Goal: Information Seeking & Learning: Understand process/instructions

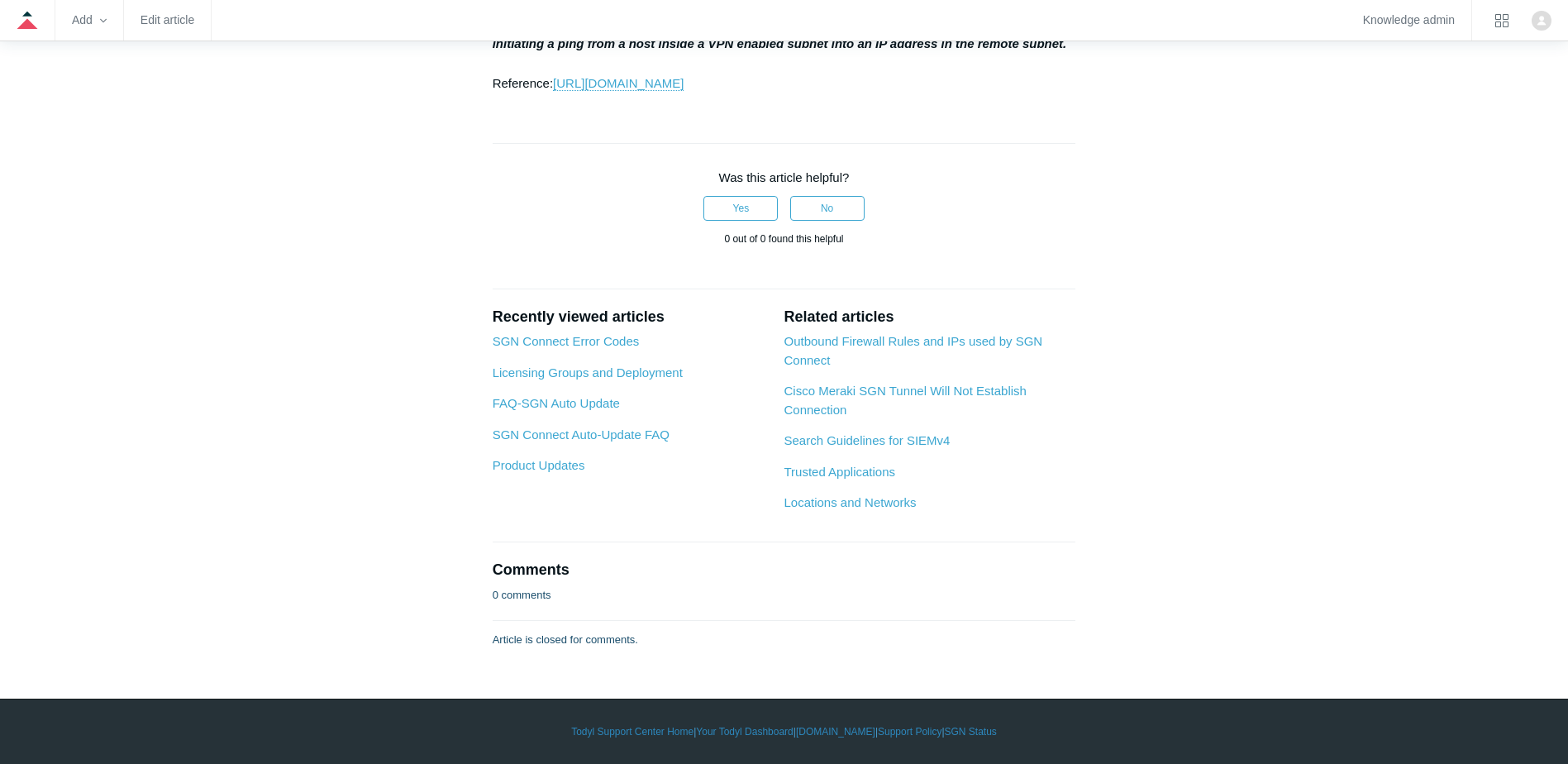
scroll to position [3454, 0]
click at [684, 91] on link "[URL][DOMAIN_NAME]" at bounding box center [618, 83] width 131 height 14
drag, startPoint x: 510, startPoint y: 226, endPoint x: 1017, endPoint y: 238, distance: 507.1
click at [1017, 94] on p "Press Update or Save to submit this popup. Then click Save Changes on the botto…" at bounding box center [784, 24] width 584 height 139
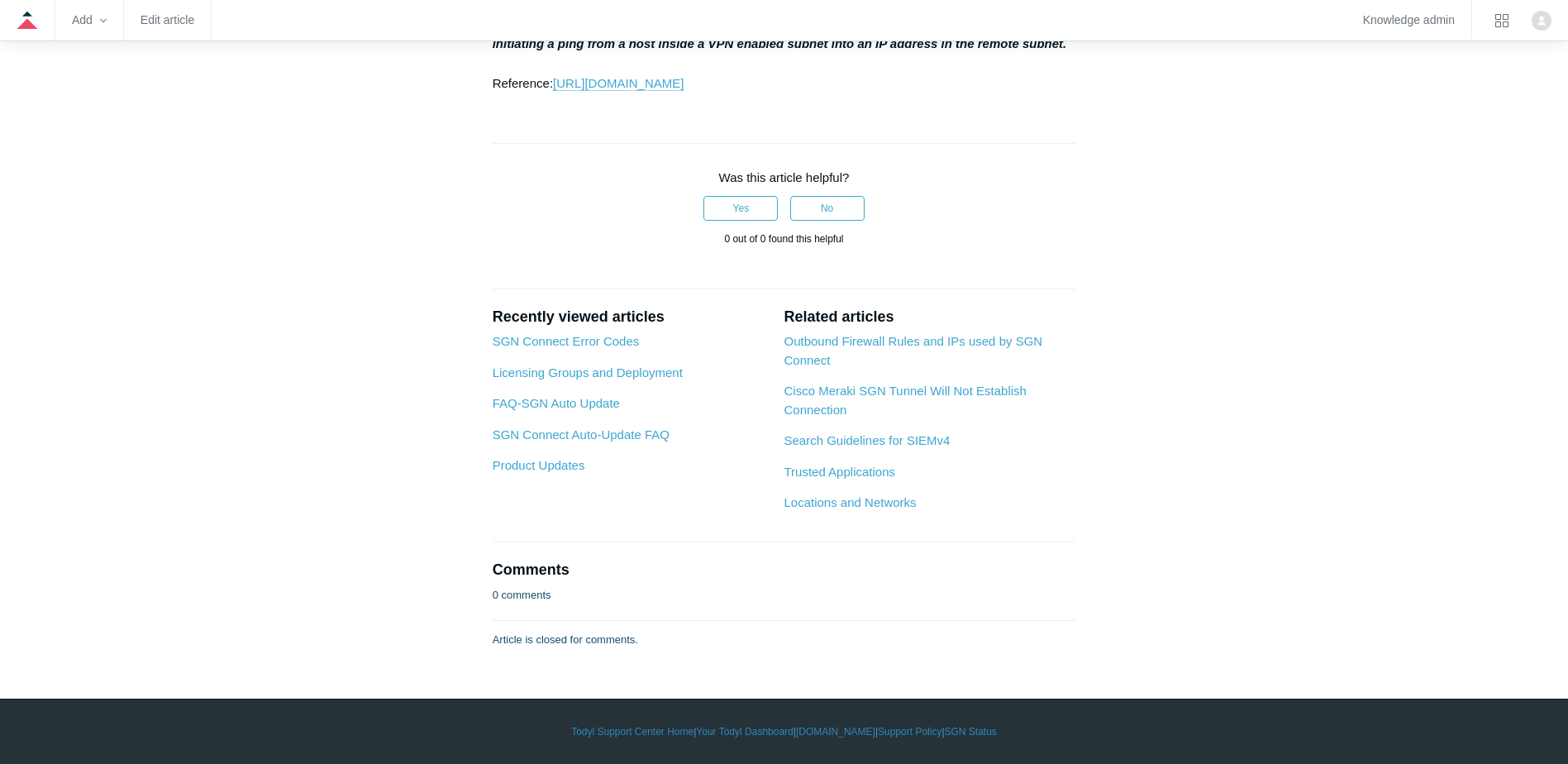
click at [1017, 51] on strong "Note: You must generate Interesting Traffic in order to bring the tunnel up. Yo…" at bounding box center [779, 33] width 575 height 34
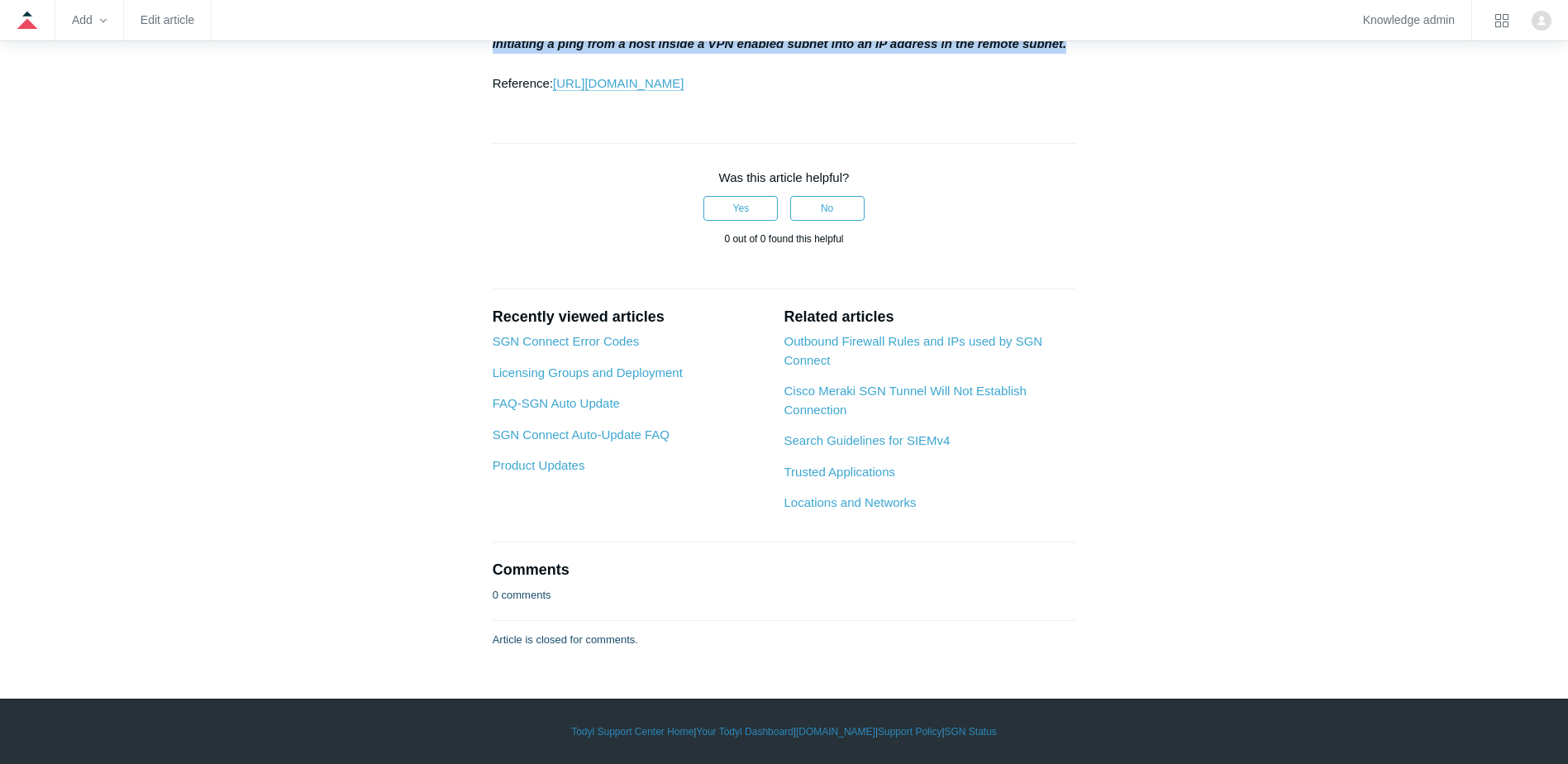
drag, startPoint x: 942, startPoint y: 238, endPoint x: 1073, endPoint y: 249, distance: 131.5
click at [1073, 94] on p "Press Update or Save to submit this popup. Then click Save Changes on the botto…" at bounding box center [784, 24] width 584 height 139
click at [636, 51] on strong "Note: You must generate Interesting Traffic in order to bring the tunnel up. Yo…" at bounding box center [779, 33] width 575 height 34
drag, startPoint x: 607, startPoint y: 262, endPoint x: 718, endPoint y: 262, distance: 111.0
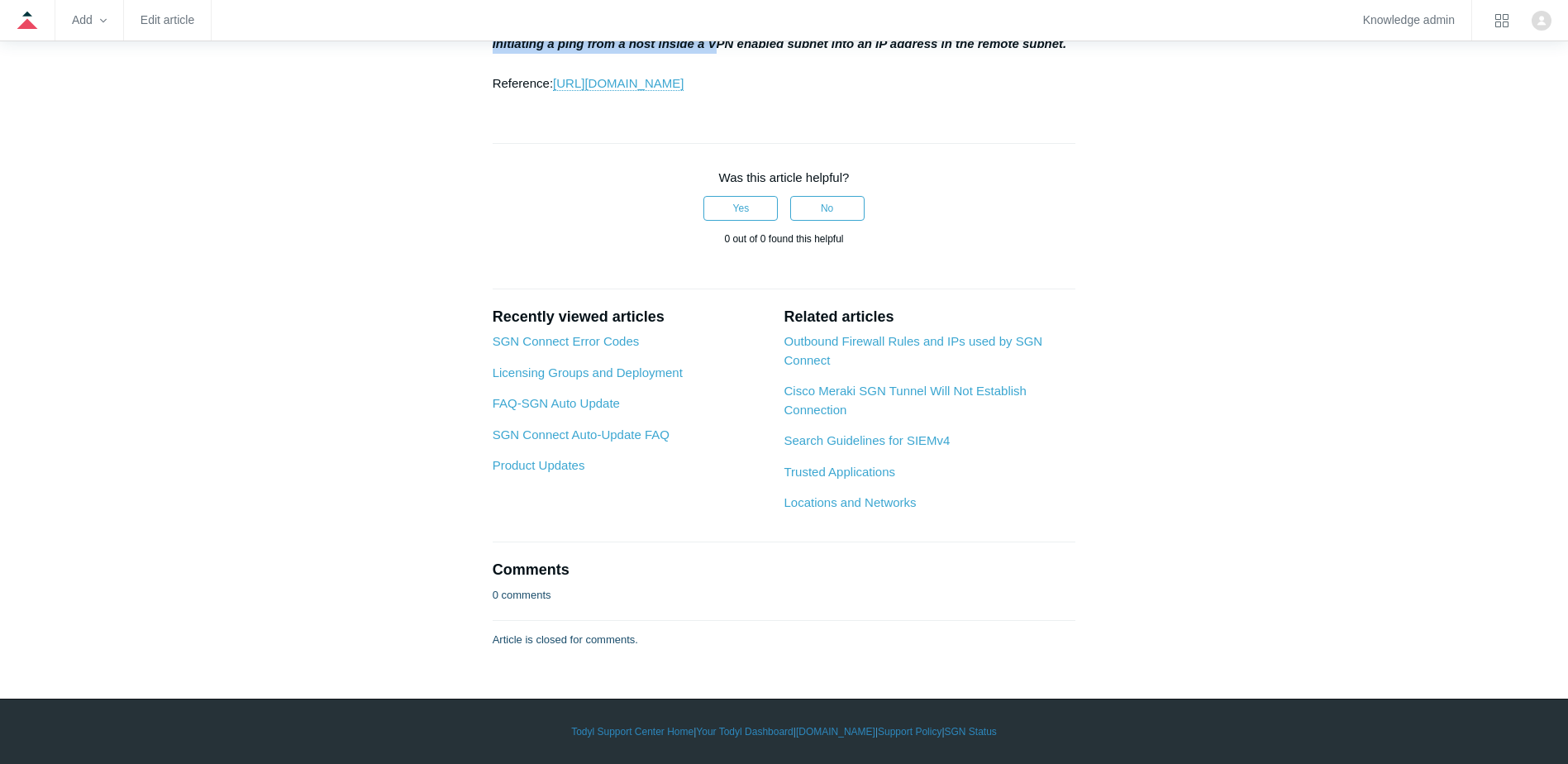
click at [718, 94] on p "Press Update or Save to submit this popup. Then click Save Changes on the botto…" at bounding box center [784, 24] width 584 height 139
drag, startPoint x: 613, startPoint y: 254, endPoint x: 801, endPoint y: 255, distance: 188.0
click at [801, 51] on strong "Note: You must generate Interesting Traffic in order to bring the tunnel up. Yo…" at bounding box center [779, 33] width 575 height 34
click at [802, 51] on strong "Note: You must generate Interesting Traffic in order to bring the tunnel up. Yo…" at bounding box center [779, 33] width 575 height 34
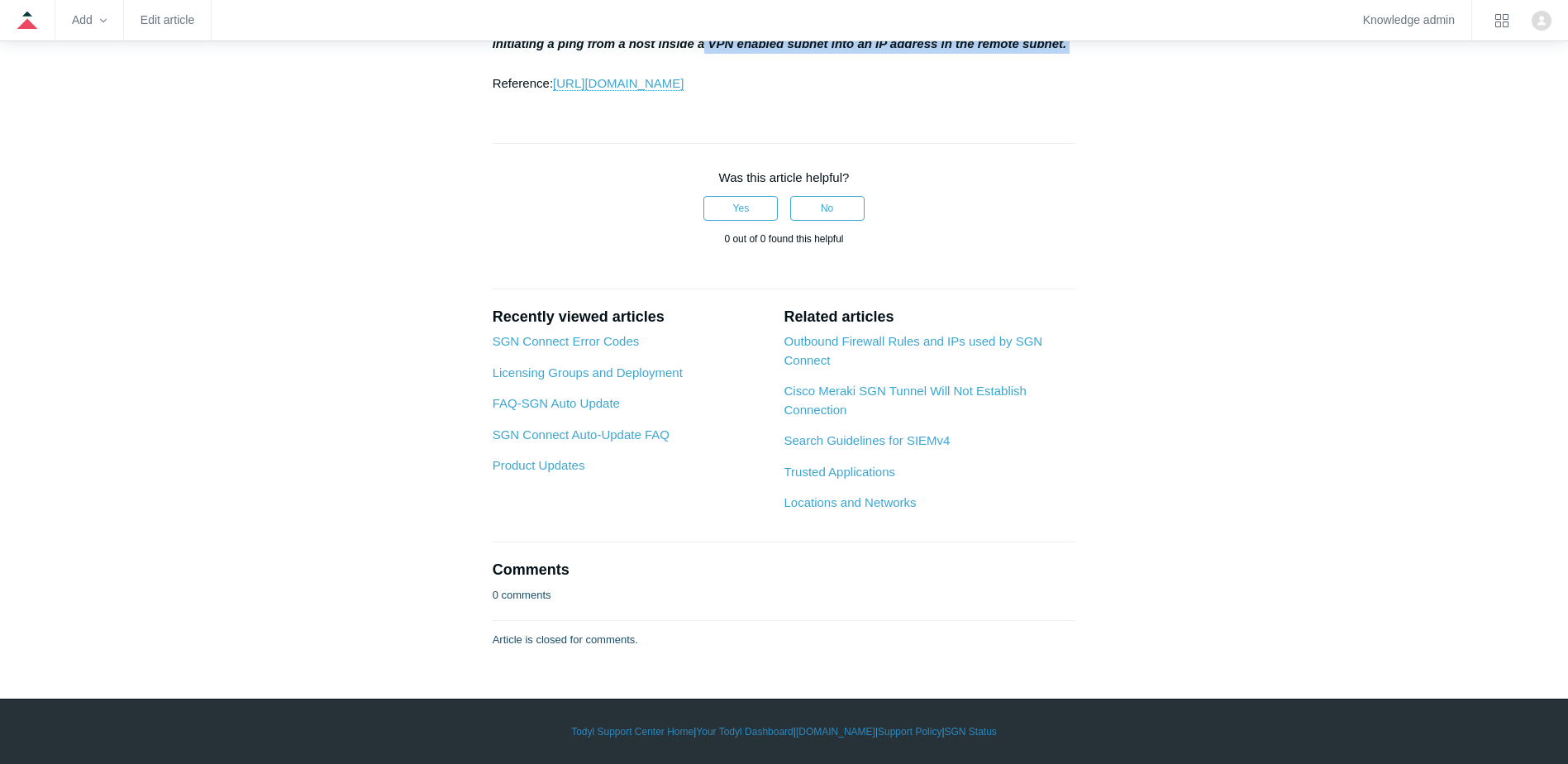
drag, startPoint x: 733, startPoint y: 254, endPoint x: 999, endPoint y: 272, distance: 266.6
click at [999, 94] on p "Press Update or Save to submit this popup. Then click Save Changes on the botto…" at bounding box center [784, 24] width 584 height 139
drag, startPoint x: 999, startPoint y: 272, endPoint x: 785, endPoint y: 252, distance: 214.9
click at [785, 51] on strong "Note: You must generate Interesting Traffic in order to bring the tunnel up. Yo…" at bounding box center [779, 33] width 575 height 34
drag, startPoint x: 783, startPoint y: 259, endPoint x: 941, endPoint y: 262, distance: 158.0
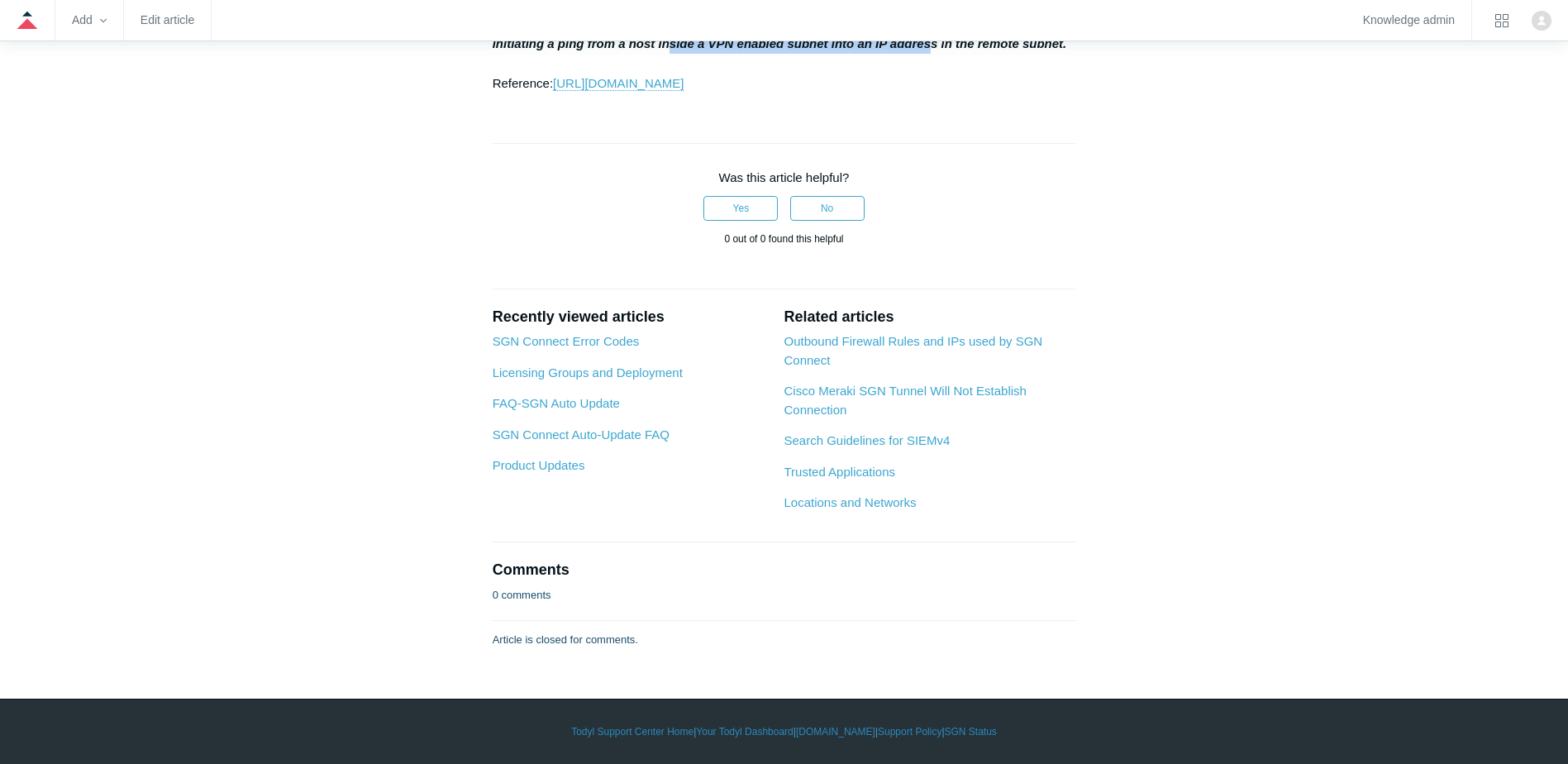
click at [941, 94] on p "Press Update or Save to submit this popup. Then click Save Changes on the botto…" at bounding box center [784, 24] width 584 height 139
click at [943, 51] on strong "Note: You must generate Interesting Traffic in order to bring the tunnel up. Yo…" at bounding box center [779, 33] width 575 height 34
drag, startPoint x: 839, startPoint y: 254, endPoint x: 1121, endPoint y: 254, distance: 282.0
drag, startPoint x: 1121, startPoint y: 254, endPoint x: 1093, endPoint y: 280, distance: 38.2
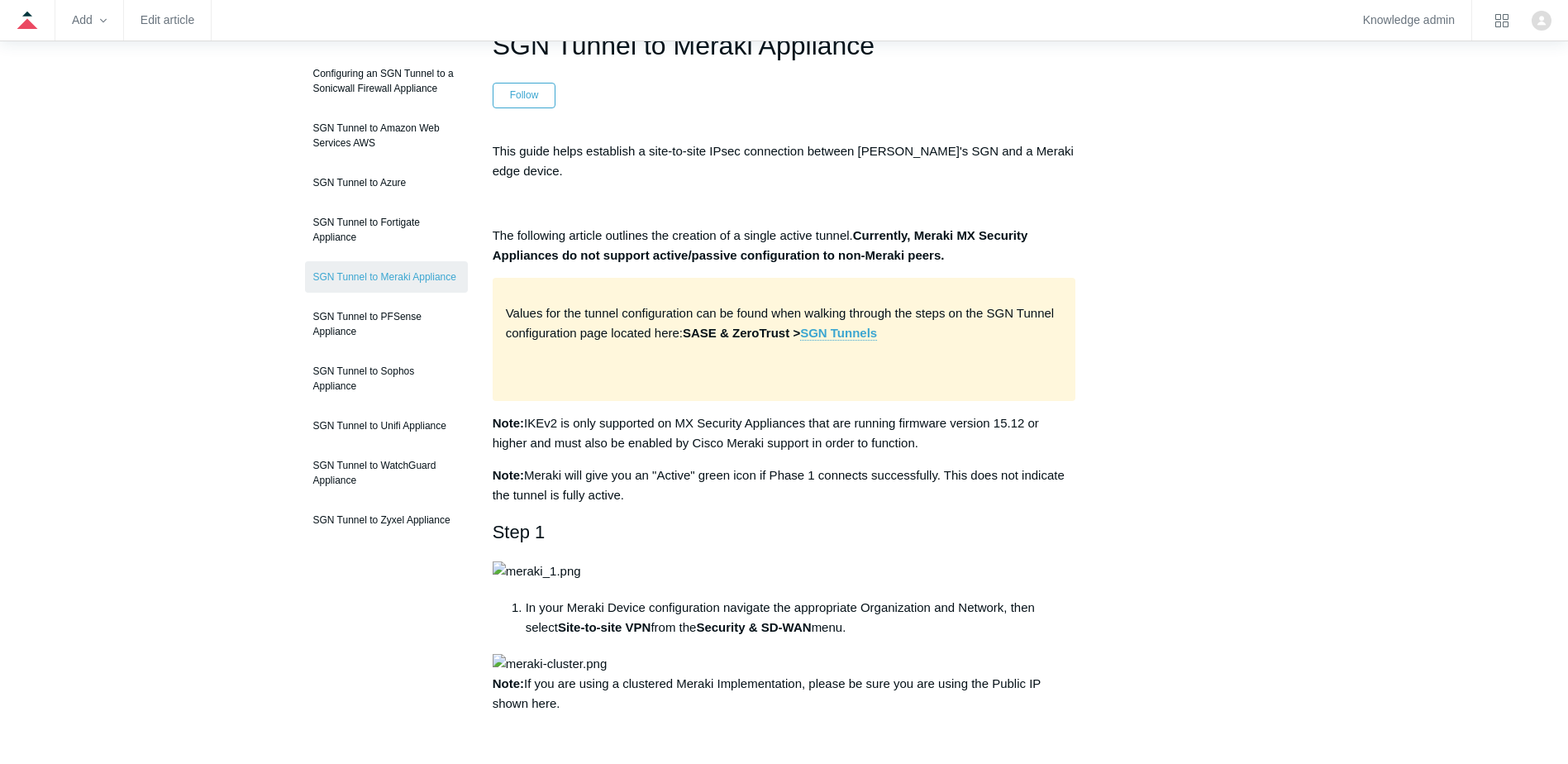
scroll to position [0, 0]
